Goal: Task Accomplishment & Management: Manage account settings

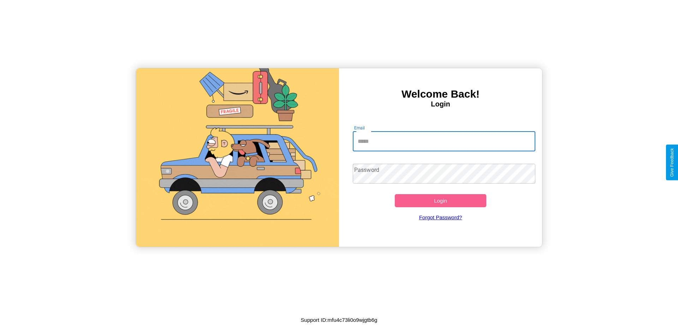
click at [444, 141] on input "Email" at bounding box center [444, 141] width 183 height 20
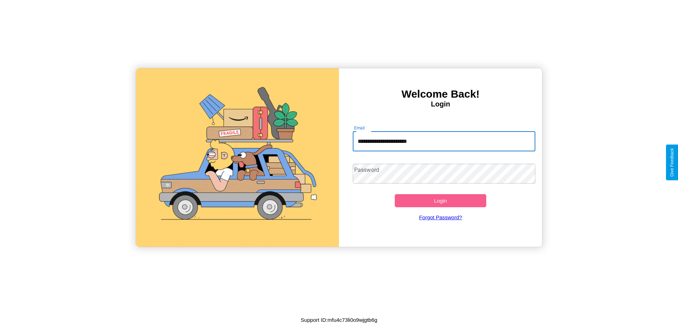
type input "**********"
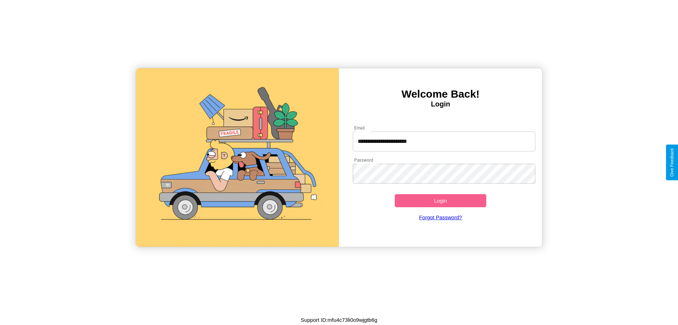
click at [441, 200] on button "Login" at bounding box center [441, 200] width 92 height 13
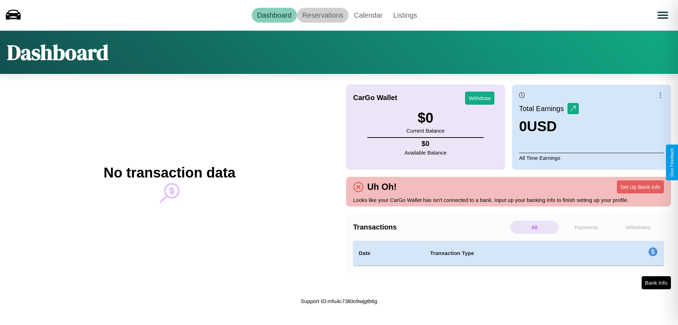
click at [323, 15] on link "Reservations" at bounding box center [323, 15] width 52 height 15
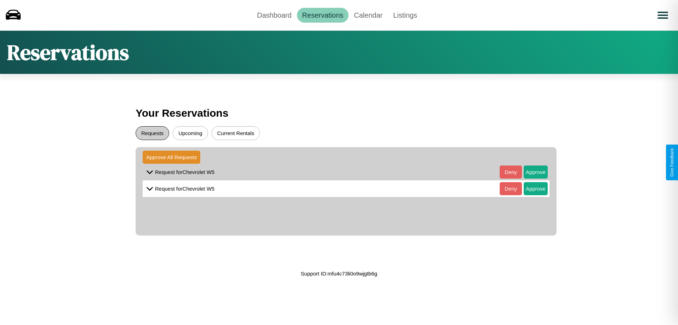
click at [152, 133] on button "Requests" at bounding box center [153, 133] width 34 height 14
click at [531, 172] on button "Approve" at bounding box center [536, 171] width 24 height 13
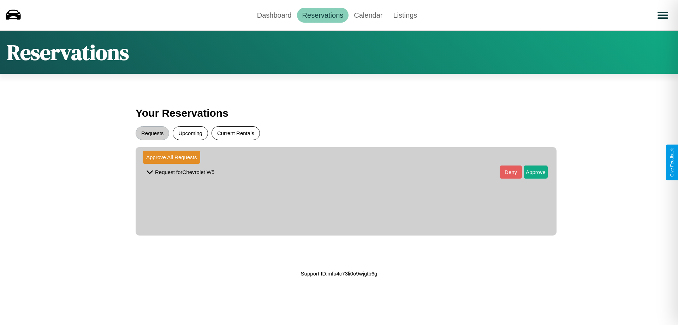
click at [236, 133] on button "Current Rentals" at bounding box center [236, 133] width 48 height 14
